Goal: Transaction & Acquisition: Purchase product/service

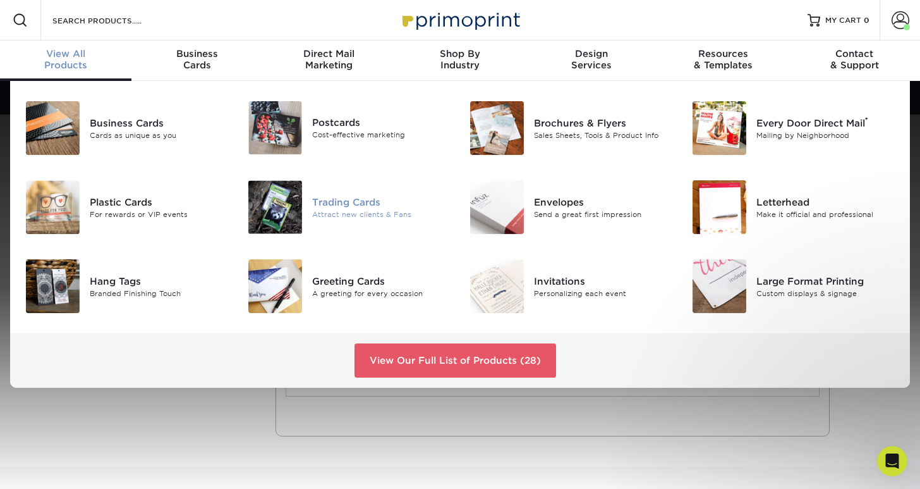
click at [286, 202] on img at bounding box center [275, 207] width 54 height 54
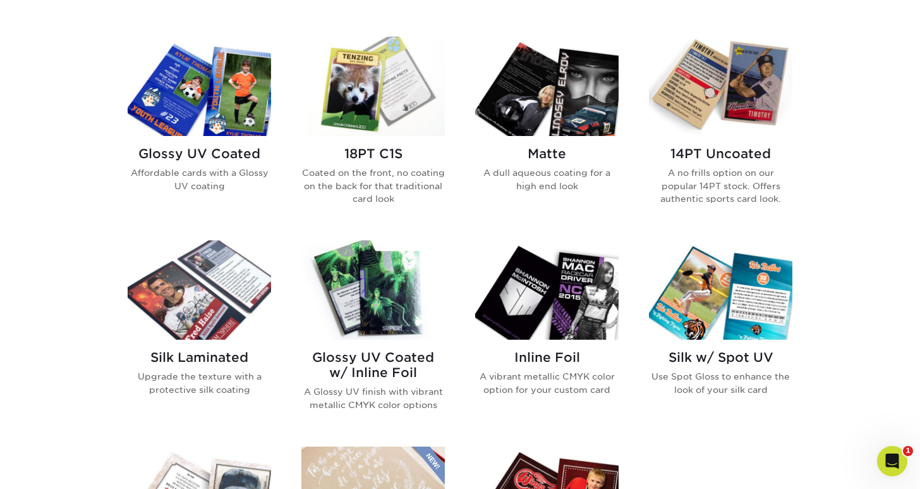
scroll to position [607, 0]
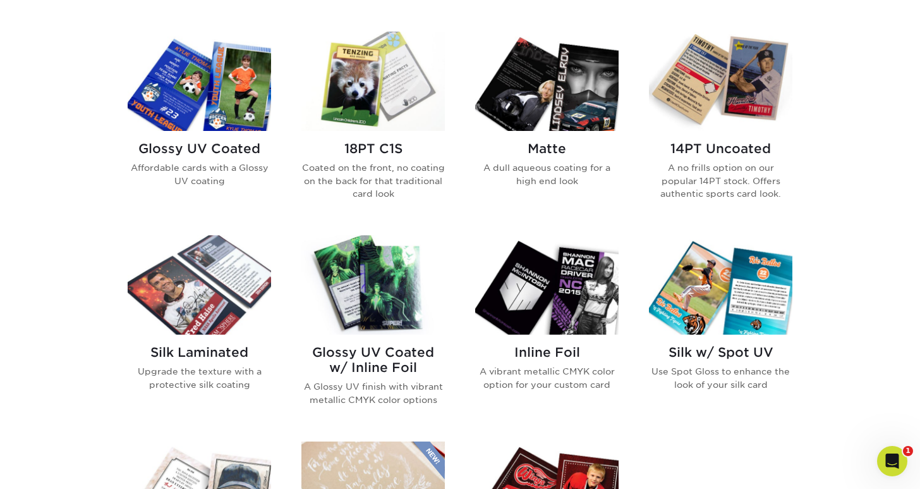
click at [360, 100] on img at bounding box center [372, 81] width 143 height 99
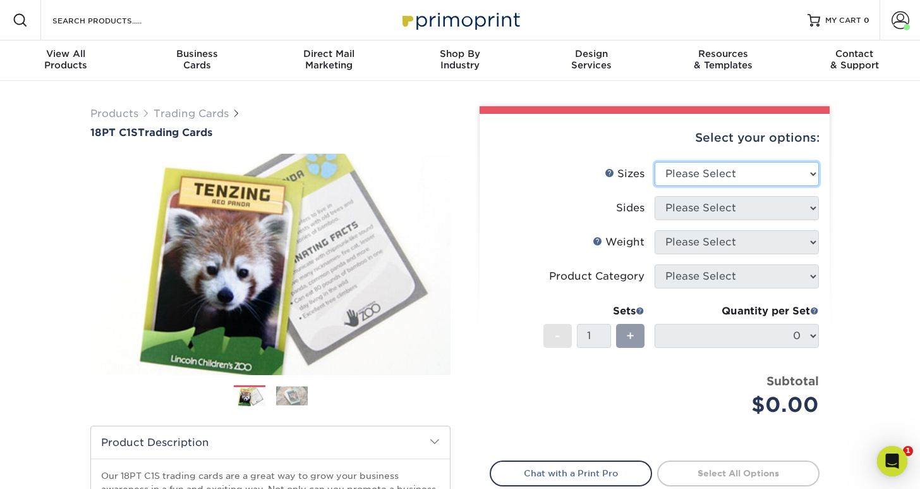
click at [708, 176] on select "Please Select 2.5" x 3.5"" at bounding box center [737, 174] width 164 height 24
select select "2.50x3.50"
click at [655, 162] on select "Please Select 2.5" x 3.5"" at bounding box center [737, 174] width 164 height 24
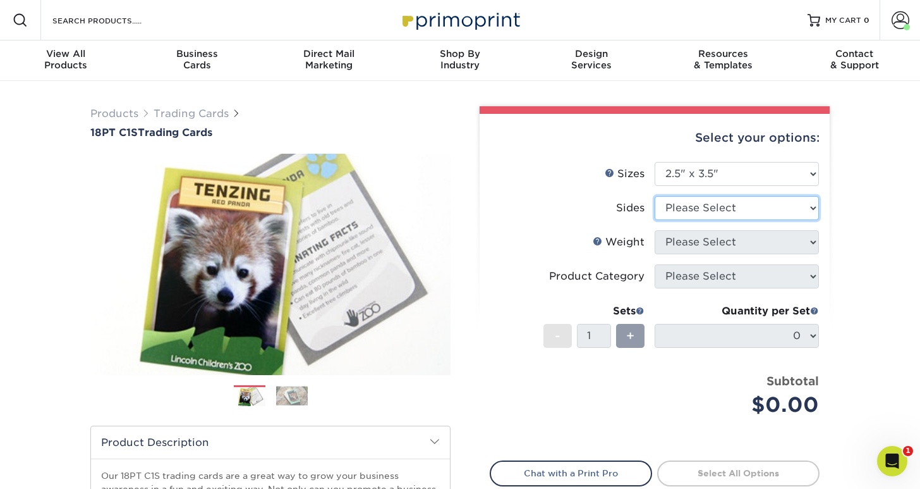
click at [723, 200] on select "Please Select Print Both Sides Print Front Only" at bounding box center [737, 208] width 164 height 24
select select "13abbda7-1d64-4f25-8bb2-c179b224825d"
click at [655, 196] on select "Please Select Print Both Sides Print Front Only" at bounding box center [737, 208] width 164 height 24
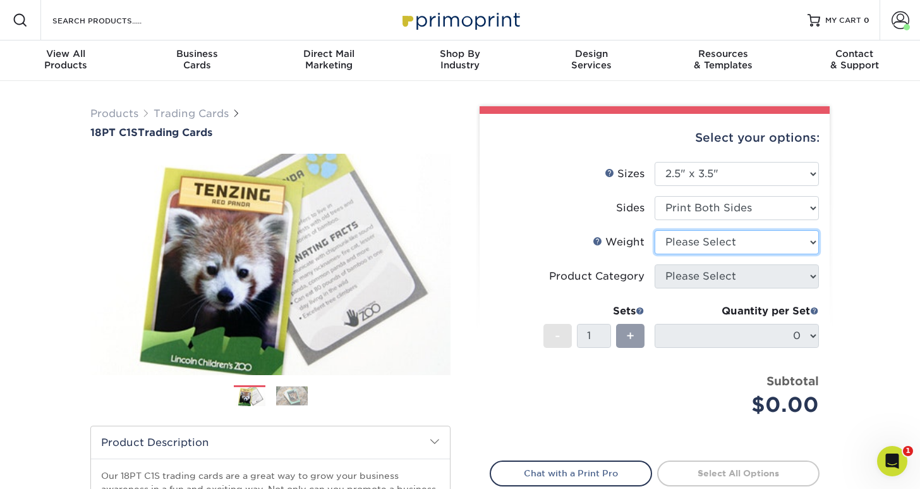
click at [721, 241] on select "Please Select 18PT C1S" at bounding box center [737, 242] width 164 height 24
select select "18PTC1S"
click at [655, 230] on select "Please Select 18PT C1S" at bounding box center [737, 242] width 164 height 24
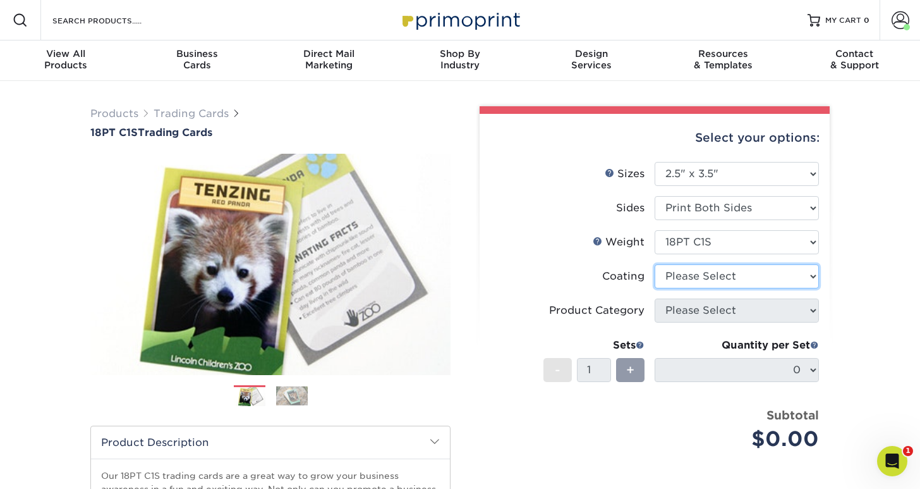
click at [731, 280] on select at bounding box center [737, 276] width 164 height 24
select select "1e8116af-acfc-44b1-83dc-8181aa338834"
click at [655, 264] on select at bounding box center [737, 276] width 164 height 24
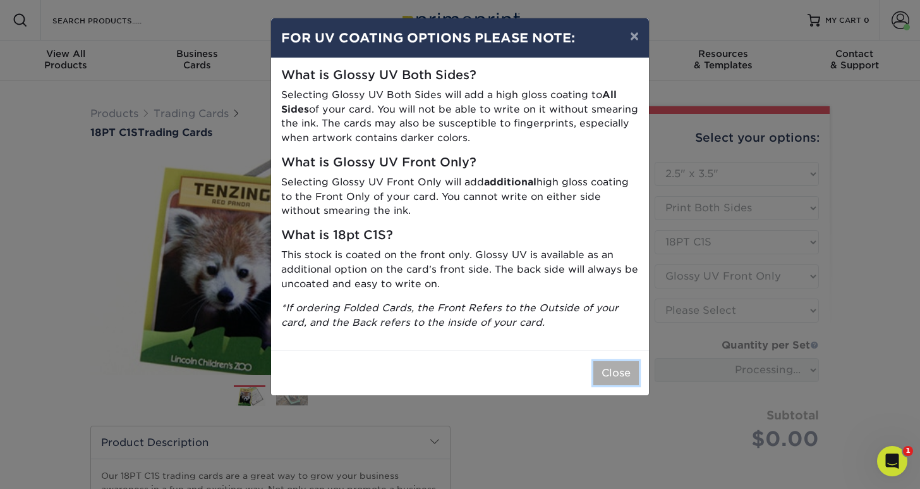
click at [615, 375] on button "Close" at bounding box center [617, 373] width 46 height 24
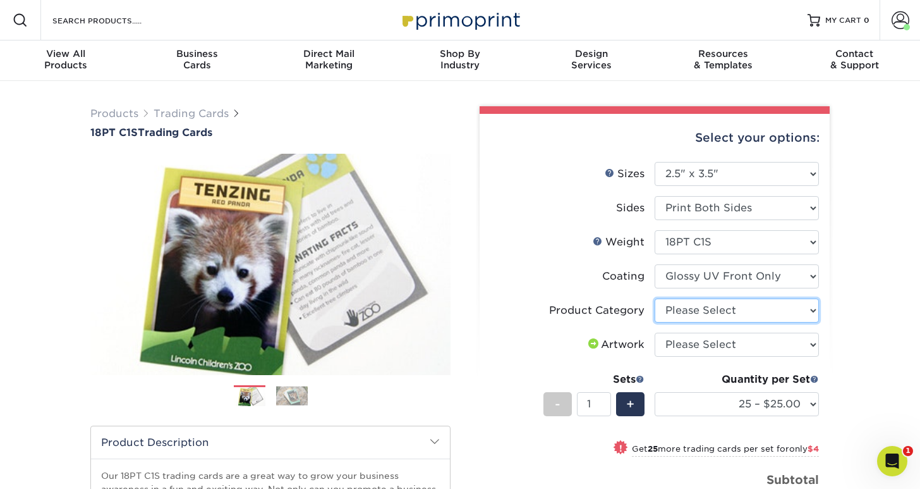
click at [726, 310] on select "Please Select Trading Cards" at bounding box center [737, 310] width 164 height 24
select select "c2f9bce9-36c2-409d-b101-c29d9d031e18"
click at [655, 298] on select "Please Select Trading Cards" at bounding box center [737, 310] width 164 height 24
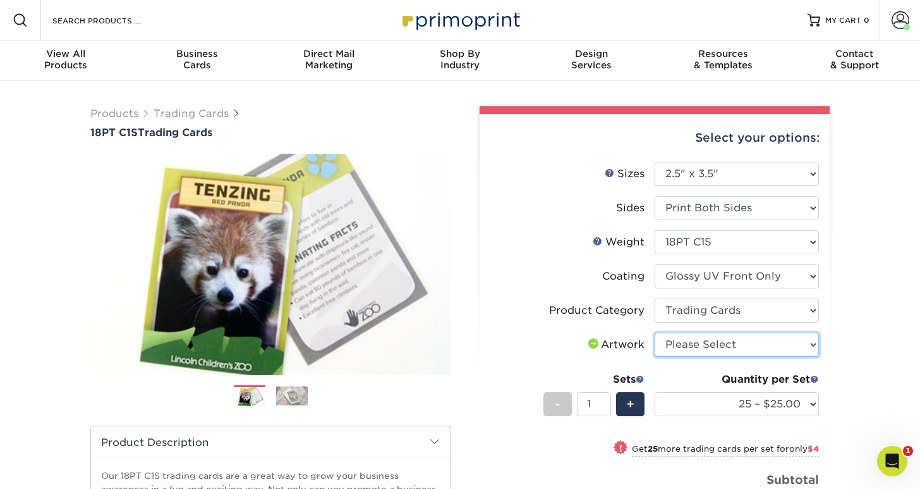
click at [729, 345] on select "Please Select I will upload files I need a design - $100" at bounding box center [737, 344] width 164 height 24
select select "upload"
click at [655, 332] on select "Please Select I will upload files I need a design - $100" at bounding box center [737, 344] width 164 height 24
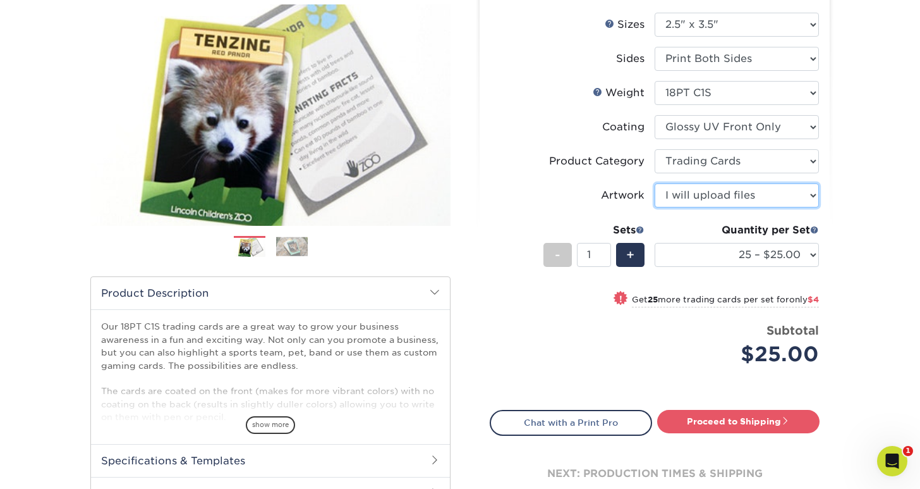
scroll to position [154, 0]
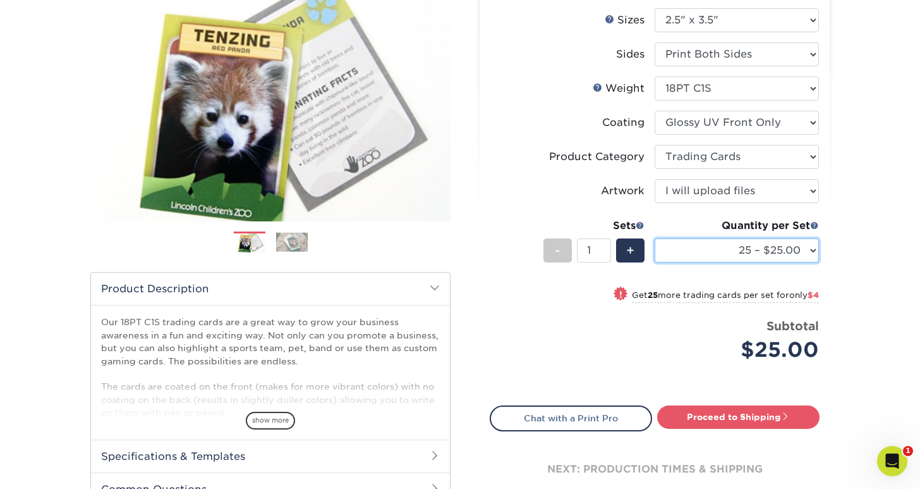
click at [723, 250] on select "25 – $25.00 50 – $29.00 75 – $37.00 100 – $41.00 250 – $48.00 500 – $58.00 1000…" at bounding box center [737, 250] width 164 height 24
select select "50 – $29.00"
click at [655, 238] on select "25 – $25.00 50 – $29.00 75 – $37.00 100 – $41.00 250 – $48.00 500 – $58.00 1000…" at bounding box center [737, 250] width 164 height 24
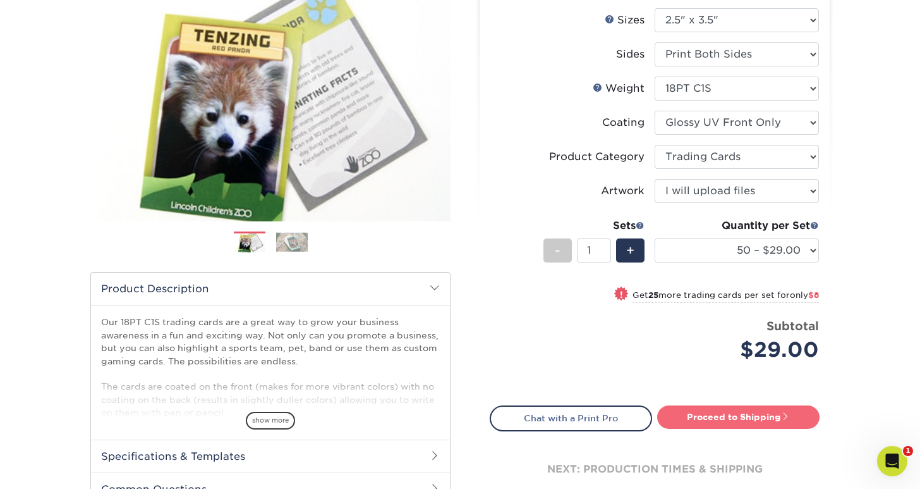
click at [732, 417] on link "Proceed to Shipping" at bounding box center [738, 416] width 162 height 23
type input "Set 1"
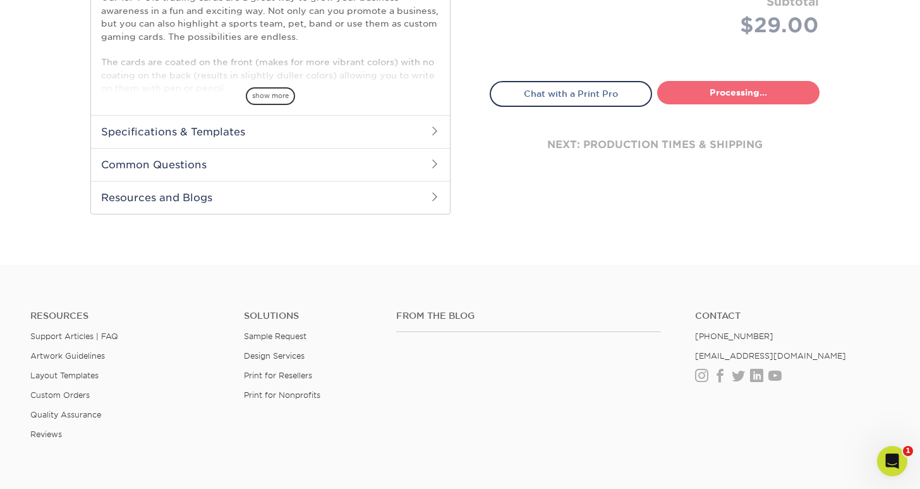
select select "43eb4afa-628e-487b-adac-7598d371c1af"
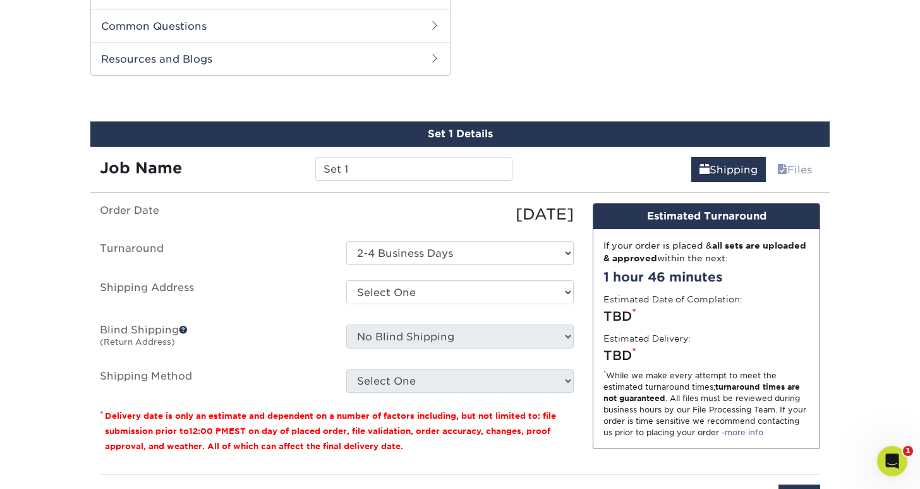
scroll to position [630, 0]
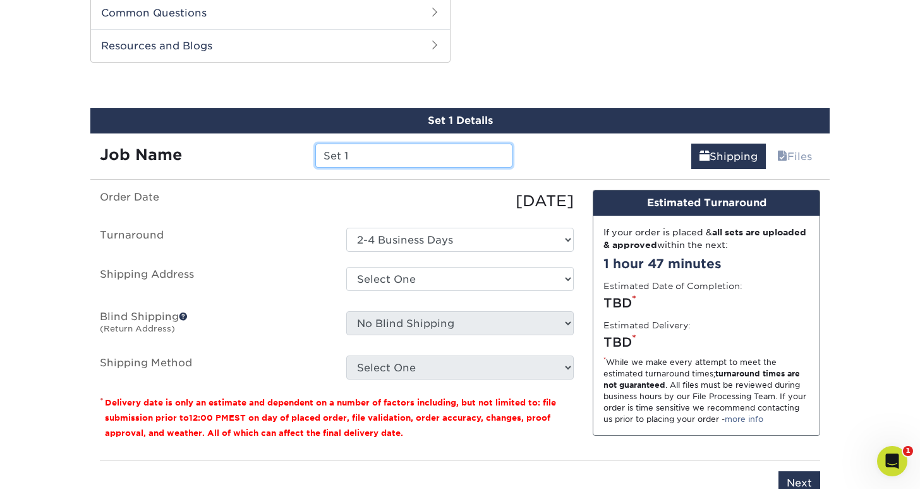
click at [417, 156] on input "Set 1" at bounding box center [413, 155] width 197 height 24
type input "CBM 1987"
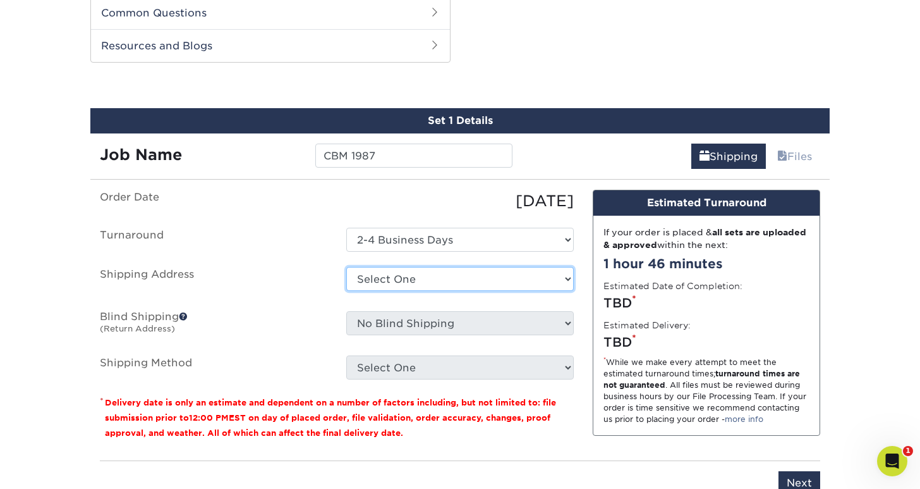
click at [427, 276] on select "Select One Studio + Add New Address" at bounding box center [460, 279] width 228 height 24
select select "276503"
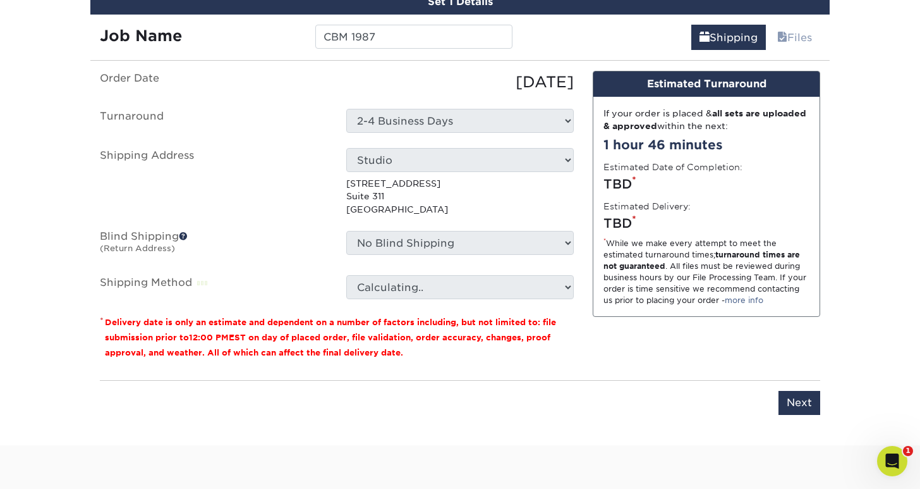
scroll to position [757, 0]
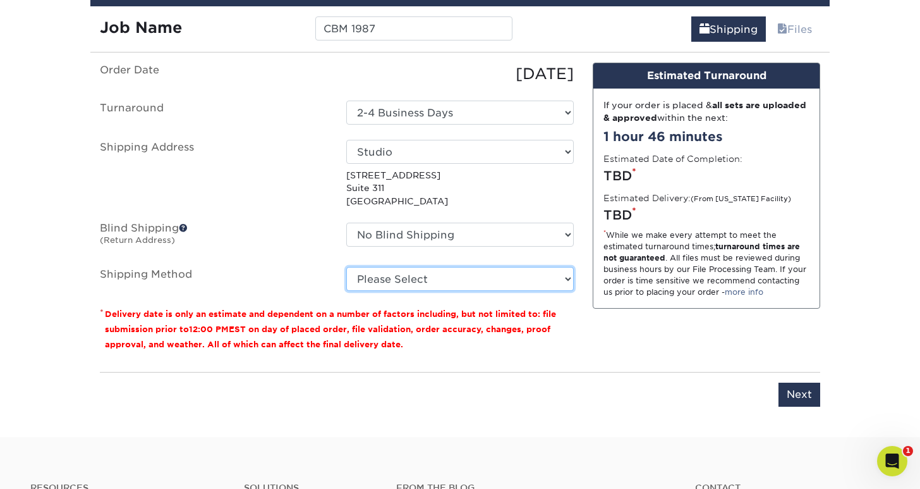
click at [499, 284] on select "Please Select Ground Shipping (+$11.60) 3 Day Shipping Service (+$11.98) 2 Day …" at bounding box center [460, 279] width 228 height 24
select select "13"
click at [346, 267] on select "Please Select Ground Shipping (+$11.60) 3 Day Shipping Service (+$11.98) 2 Day …" at bounding box center [460, 279] width 228 height 24
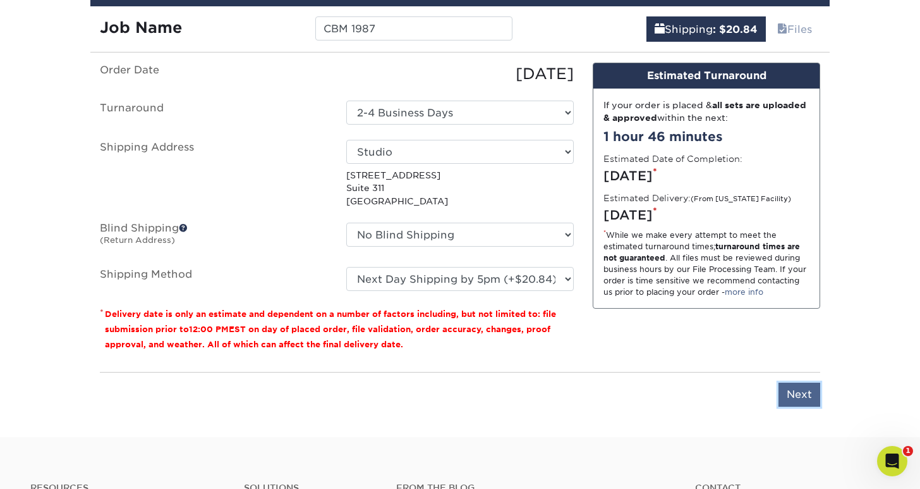
click at [796, 393] on input "Next" at bounding box center [800, 394] width 42 height 24
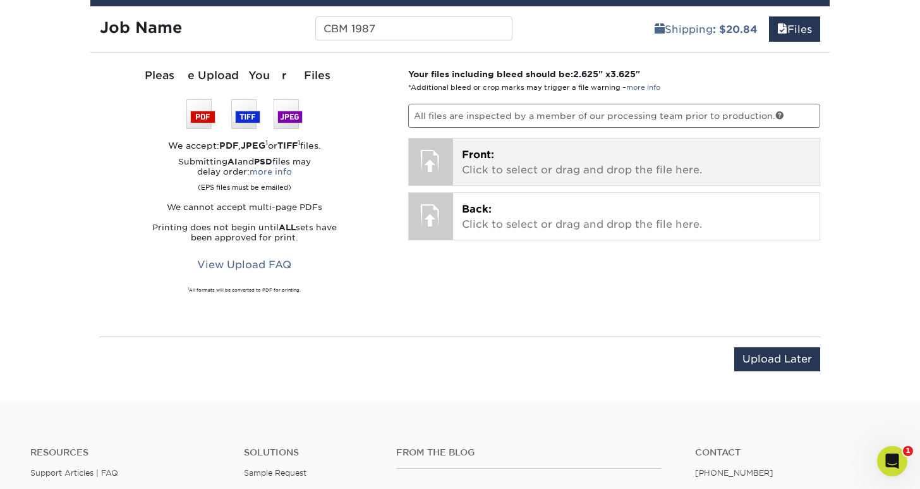
click at [513, 155] on p "Front: Click to select or drag and drop the file here." at bounding box center [637, 162] width 350 height 30
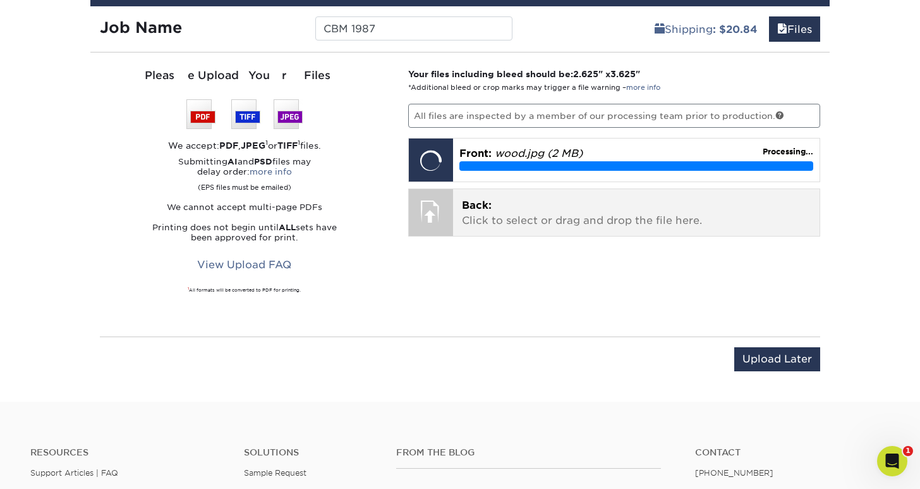
click at [497, 215] on p "Back: Click to select or drag and drop the file here." at bounding box center [637, 213] width 350 height 30
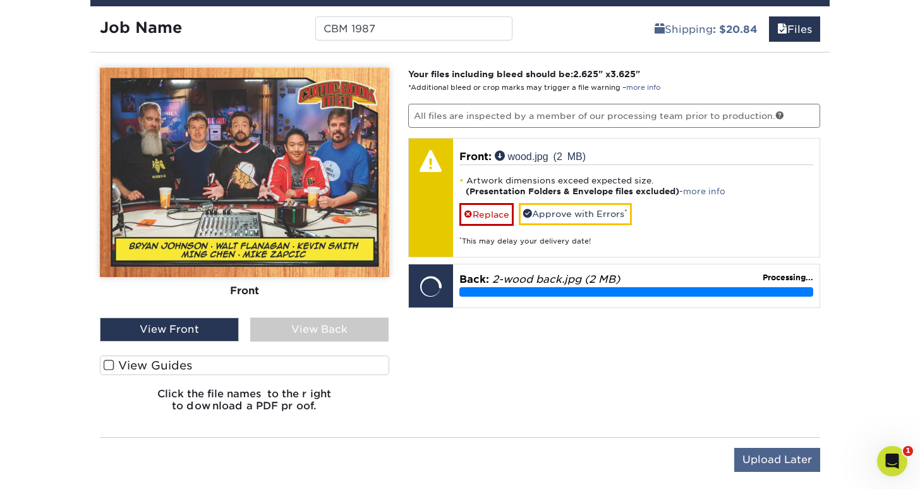
click at [766, 359] on div "Your files including bleed should be: 2.625 " x 3.625 " *Additional bleed or cr…" at bounding box center [615, 245] width 432 height 354
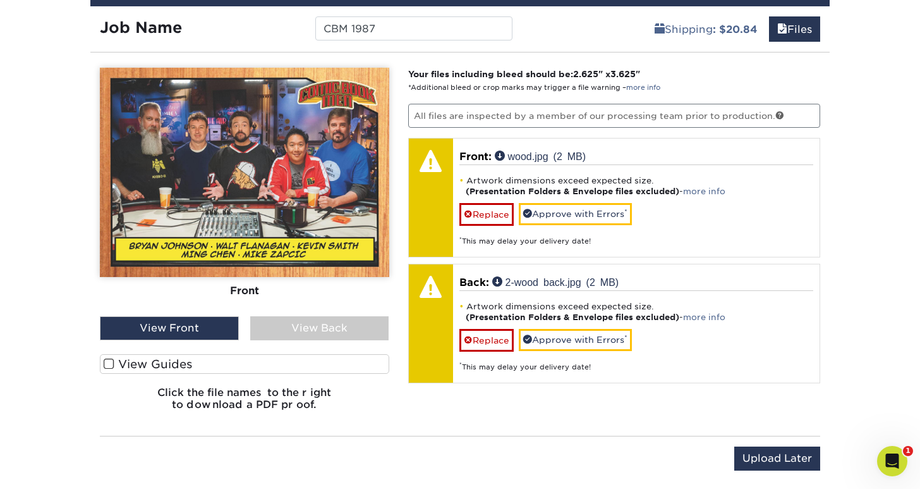
click at [330, 328] on div "View Back" at bounding box center [319, 328] width 139 height 24
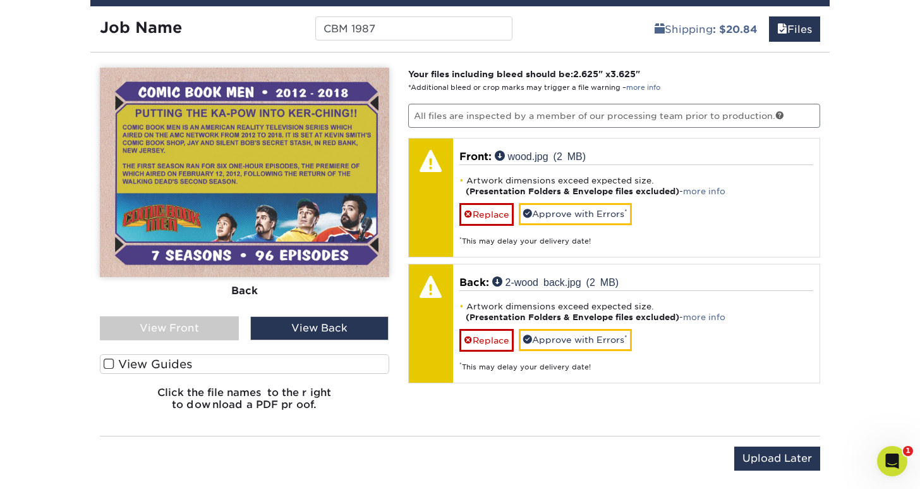
click at [111, 362] on span at bounding box center [109, 364] width 11 height 12
click at [0, 0] on input "View Guides" at bounding box center [0, 0] width 0 height 0
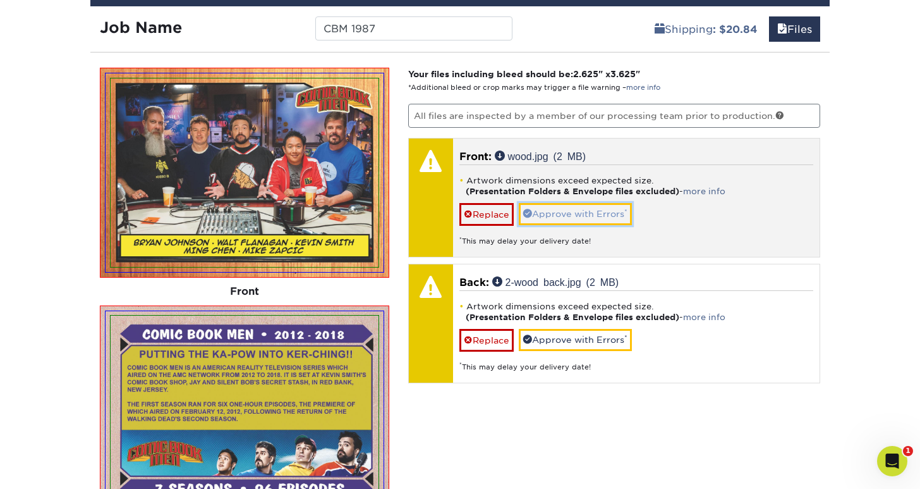
click at [603, 211] on link "Approve with Errors *" at bounding box center [575, 213] width 113 height 21
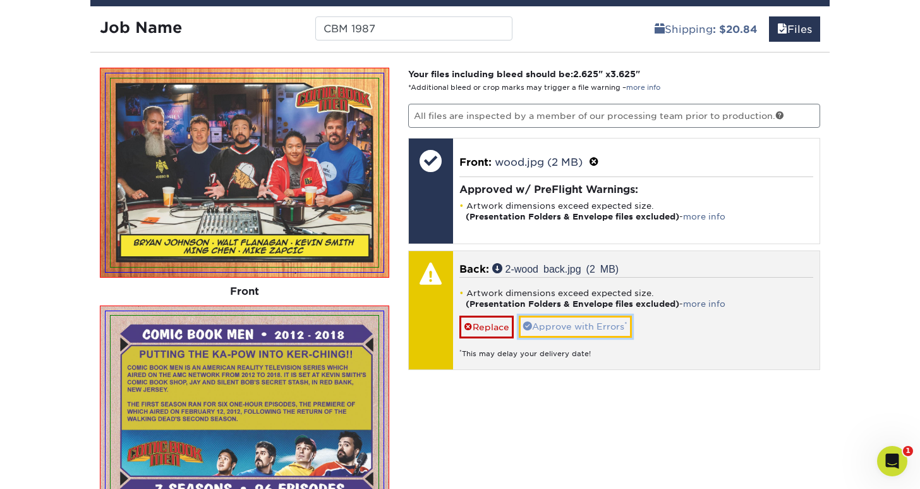
click at [572, 324] on link "Approve with Errors *" at bounding box center [575, 325] width 113 height 21
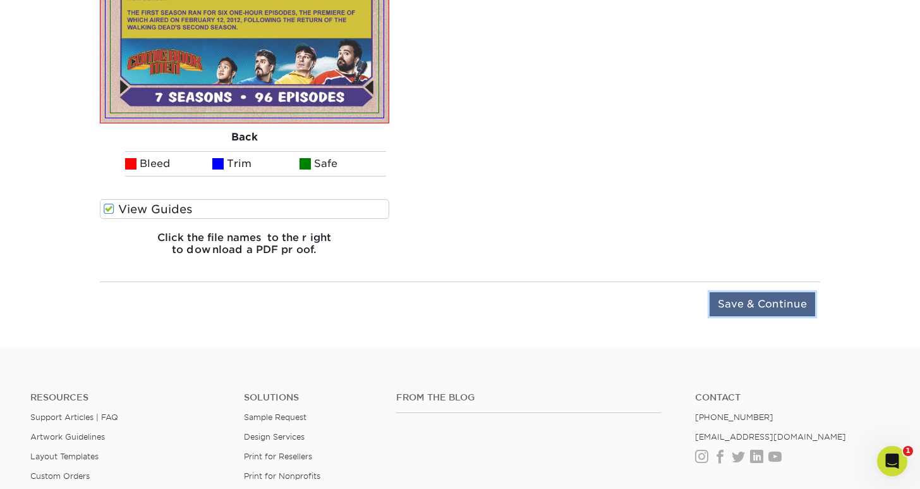
click at [729, 299] on input "Save & Continue" at bounding box center [763, 304] width 106 height 24
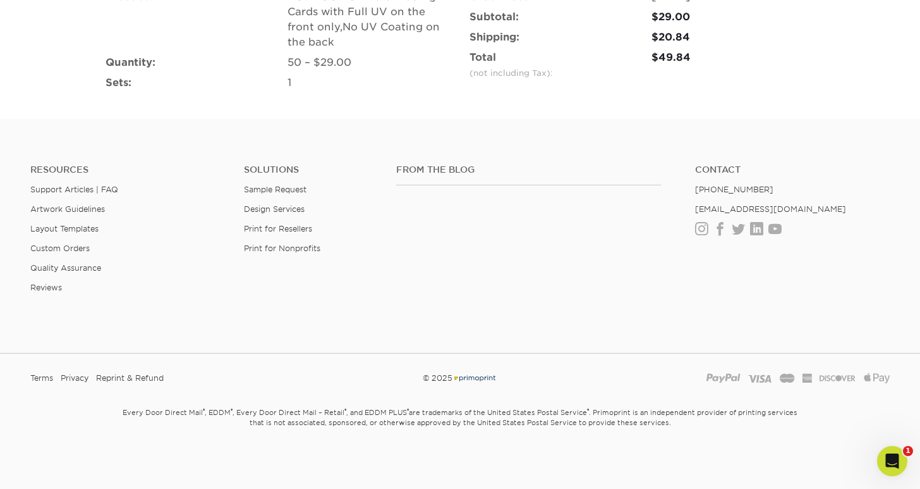
scroll to position [932, 0]
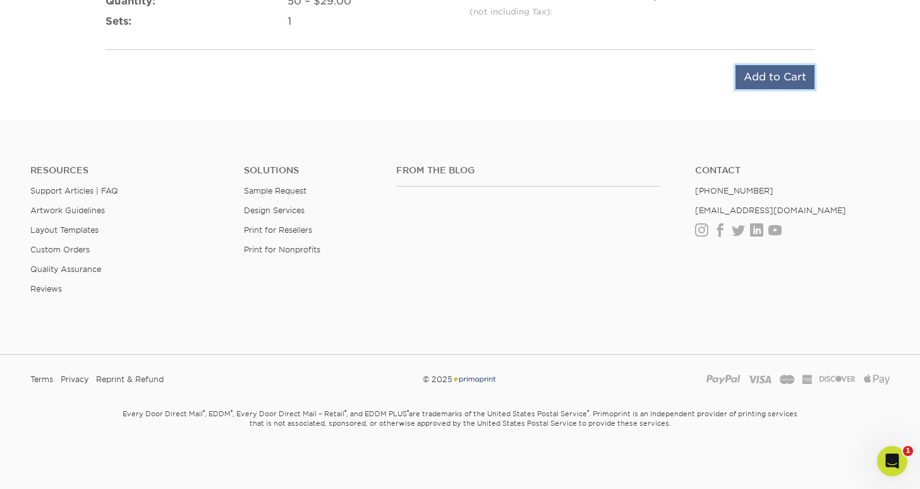
click at [757, 78] on input "Add to Cart" at bounding box center [775, 77] width 79 height 24
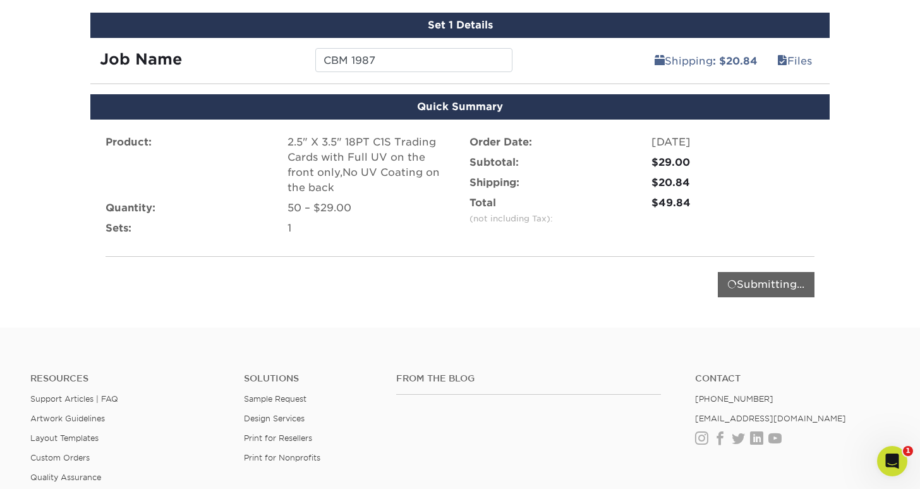
scroll to position [682, 0]
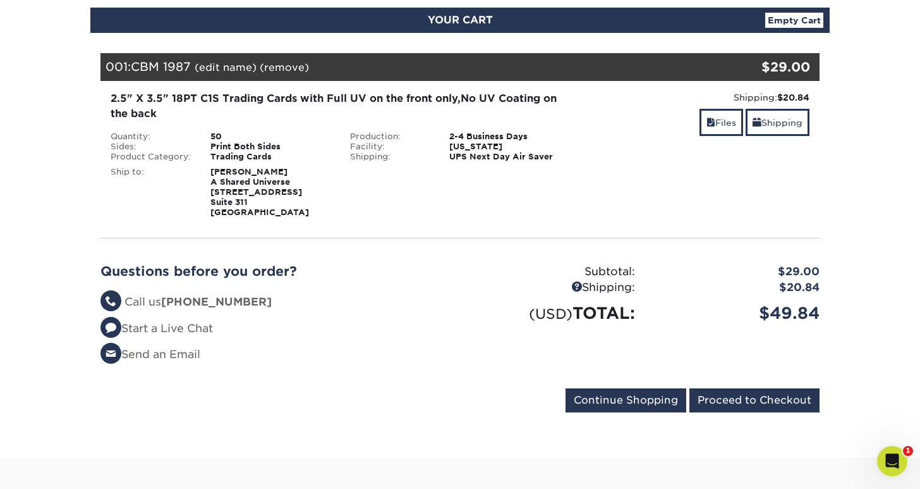
scroll to position [140, 0]
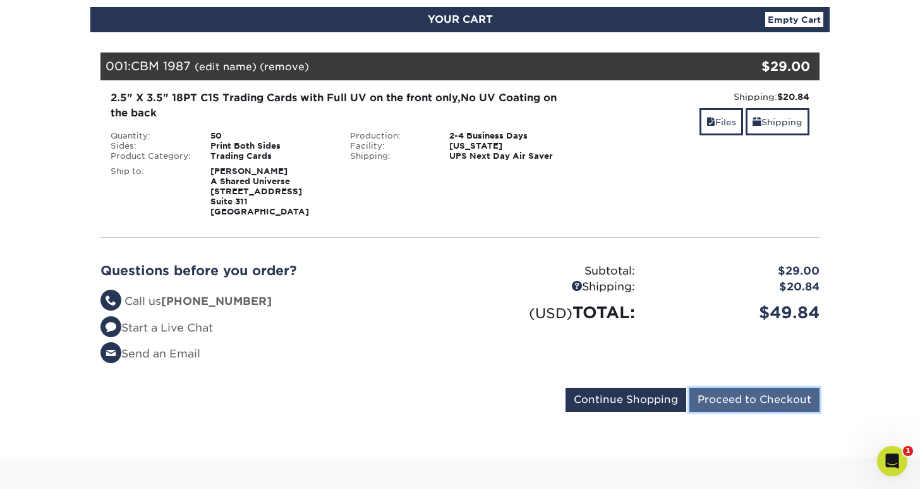
click at [731, 397] on input "Proceed to Checkout" at bounding box center [755, 399] width 130 height 24
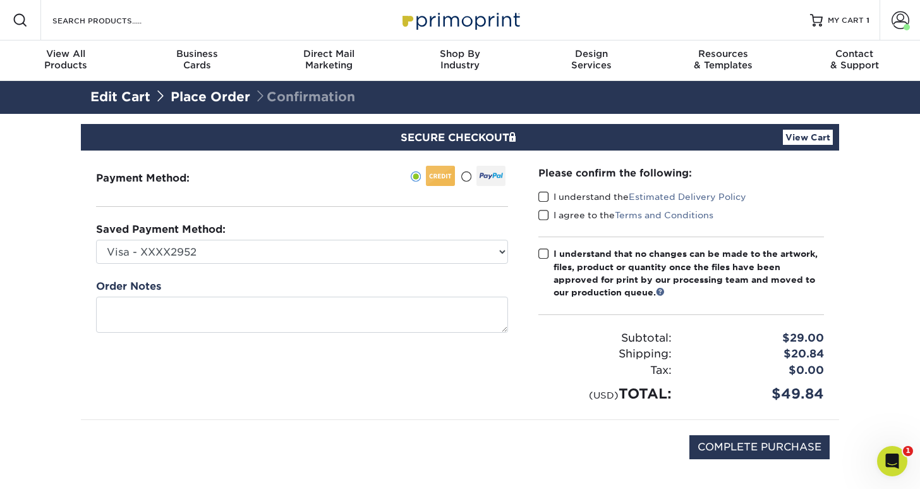
click at [546, 197] on span at bounding box center [544, 197] width 11 height 12
click at [0, 0] on input "I understand the Estimated Delivery Policy" at bounding box center [0, 0] width 0 height 0
click at [544, 213] on span at bounding box center [544, 215] width 11 height 12
click at [0, 0] on input "I agree to the Terms and Conditions" at bounding box center [0, 0] width 0 height 0
click at [545, 252] on span at bounding box center [544, 254] width 11 height 12
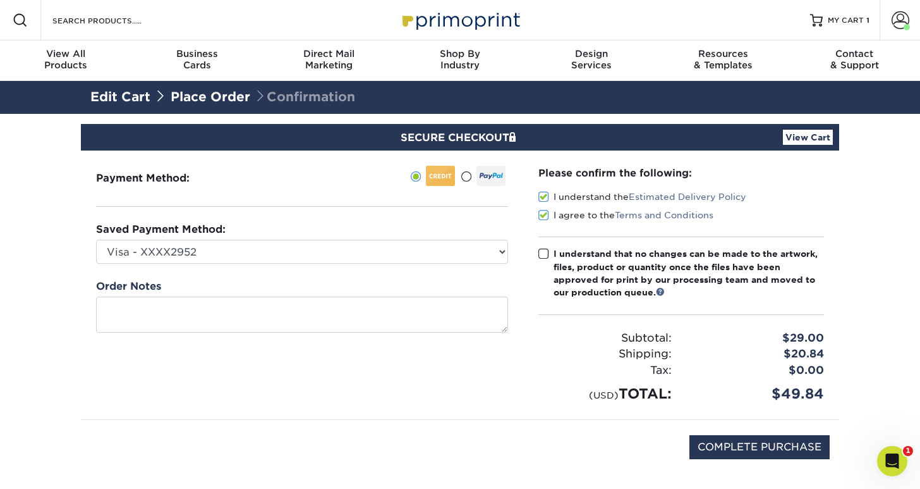
click at [0, 0] on input "I understand that no changes can be made to the artwork, files, product or quan…" at bounding box center [0, 0] width 0 height 0
click at [719, 444] on input "COMPLETE PURCHASE" at bounding box center [760, 447] width 140 height 24
type input "PROCESSING, PLEASE WAIT..."
